Goal: Task Accomplishment & Management: Use online tool/utility

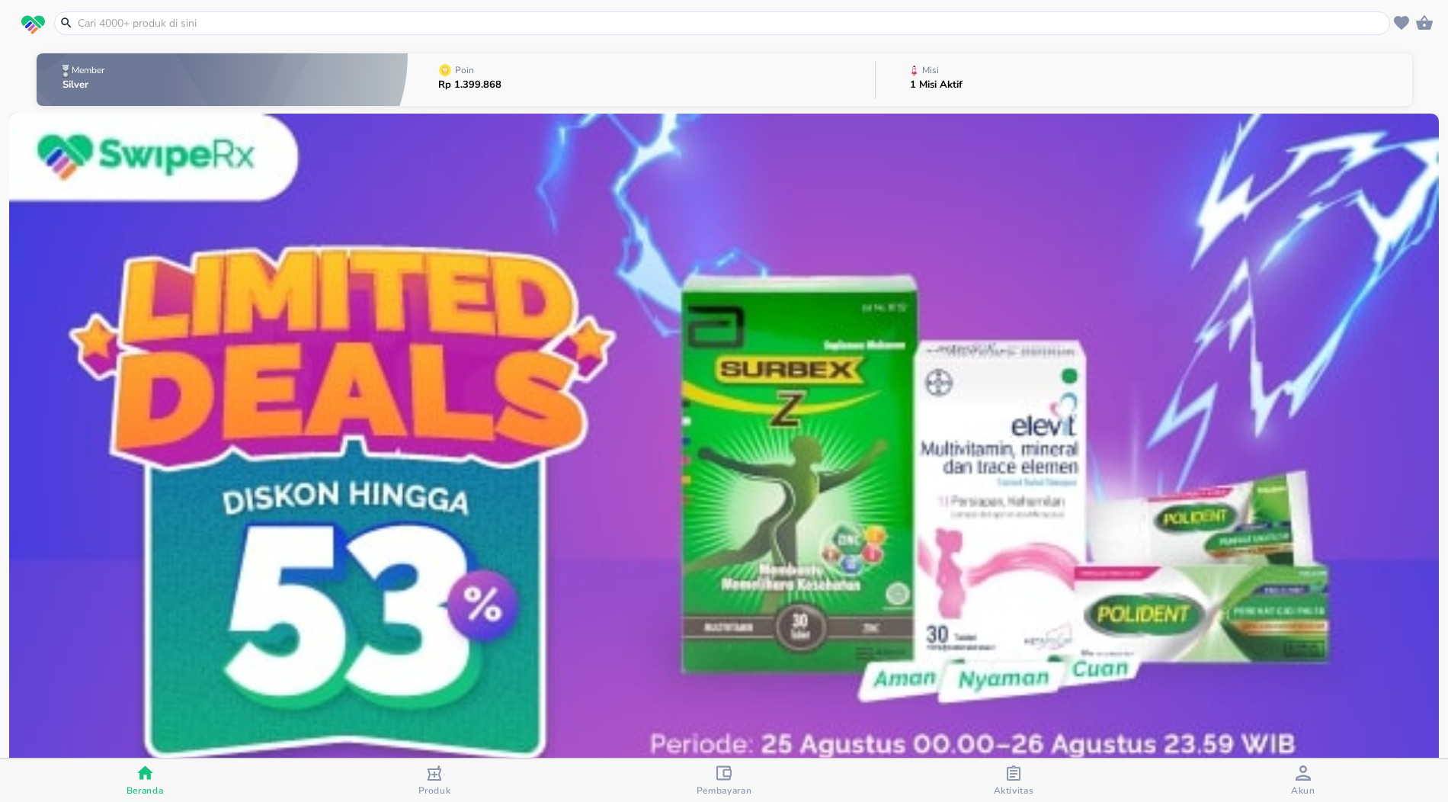
click at [958, 85] on p "1 Misi Aktif" at bounding box center [936, 85] width 53 height 10
